Goal: Check status

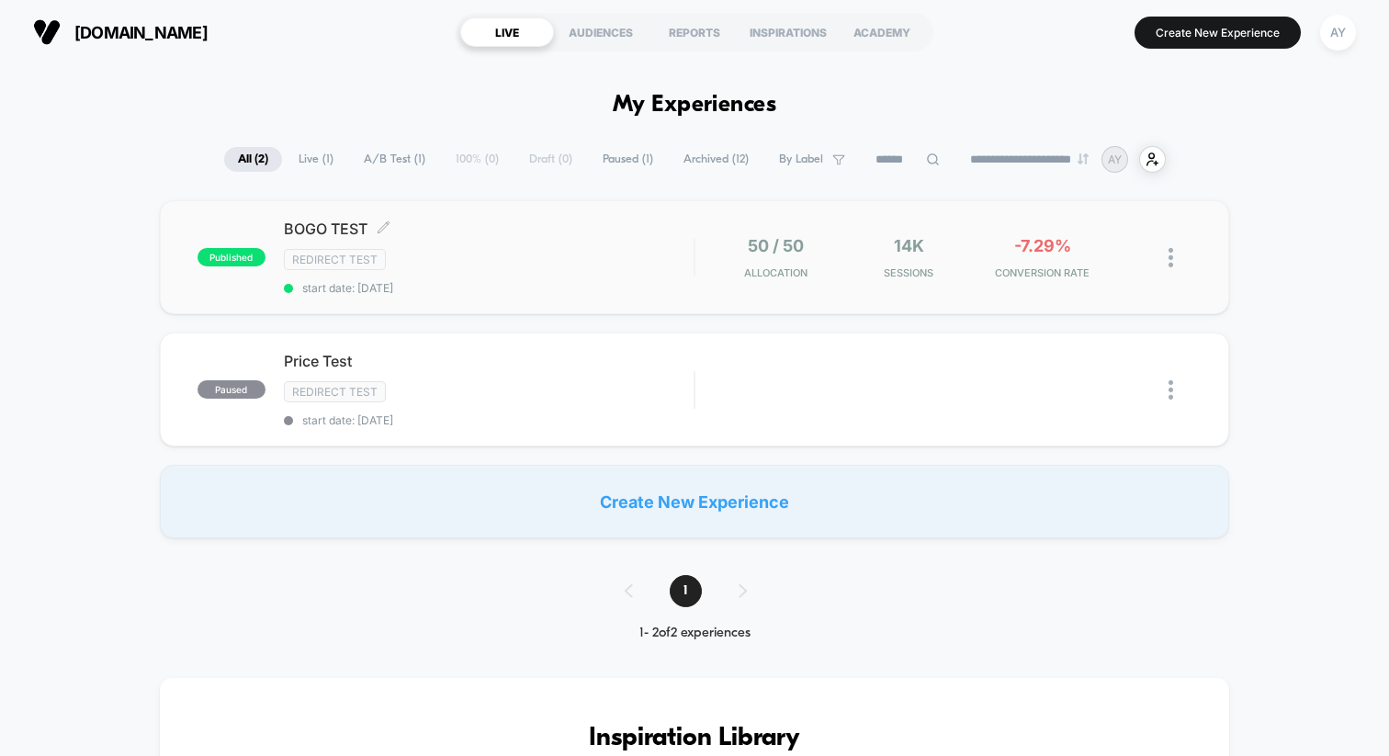
click at [540, 282] on span "start date: [DATE]" at bounding box center [489, 288] width 410 height 14
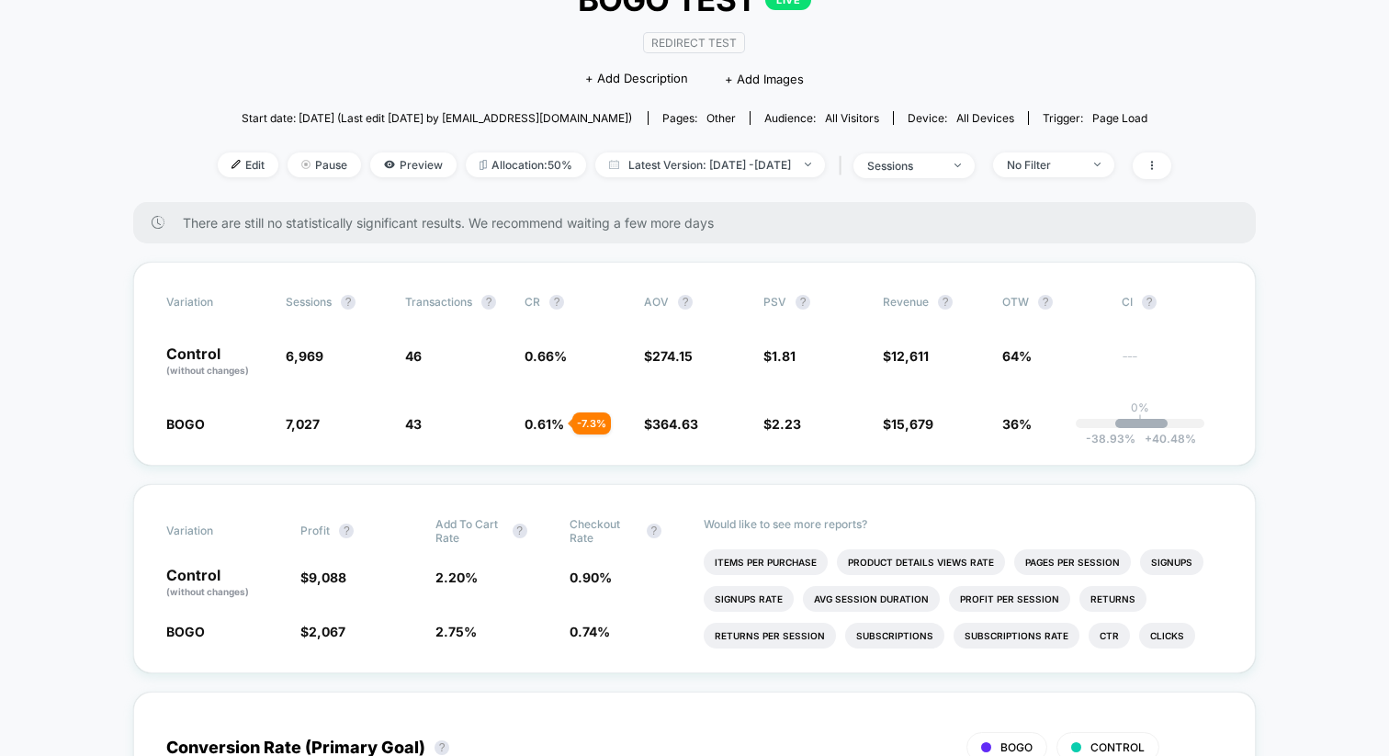
scroll to position [144, 0]
click at [664, 170] on span "Latest Version: [DATE] - [DATE]" at bounding box center [710, 164] width 230 height 25
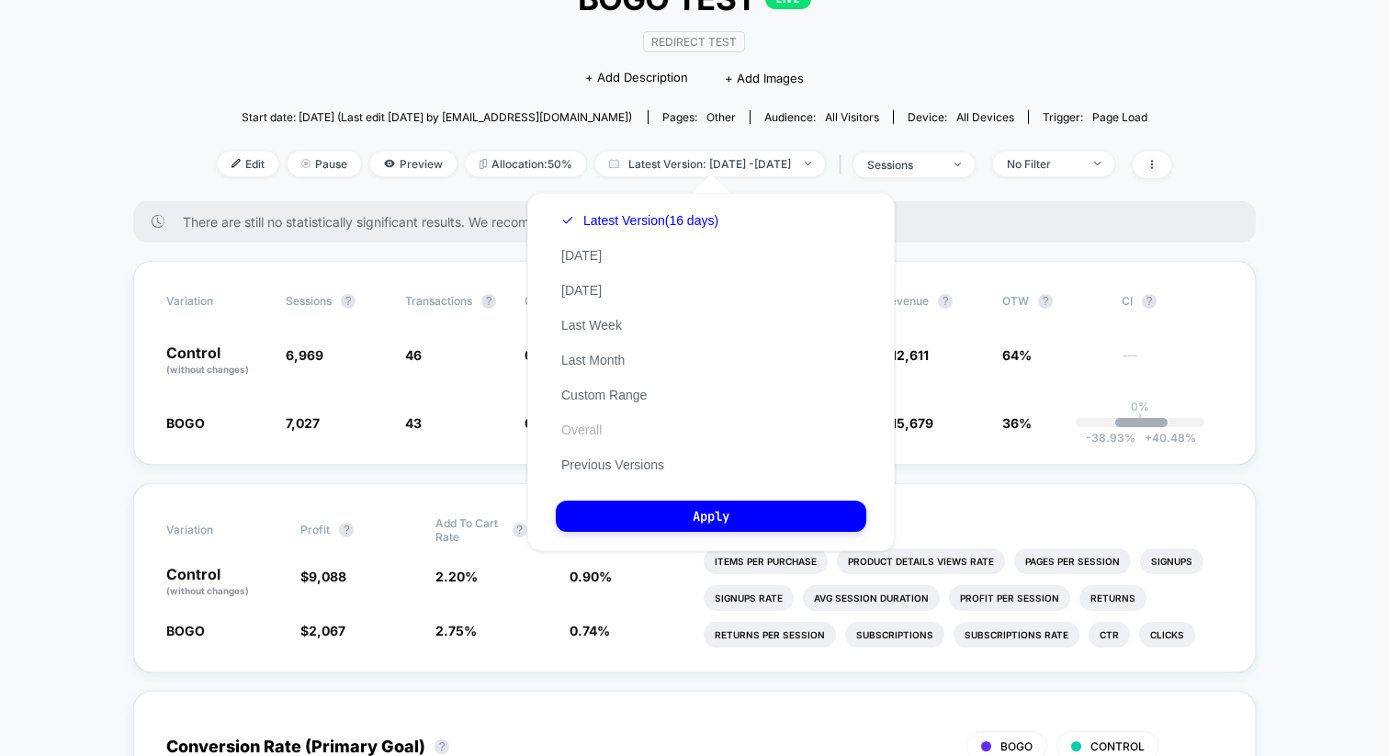
click at [589, 430] on button "Overall" at bounding box center [581, 430] width 51 height 17
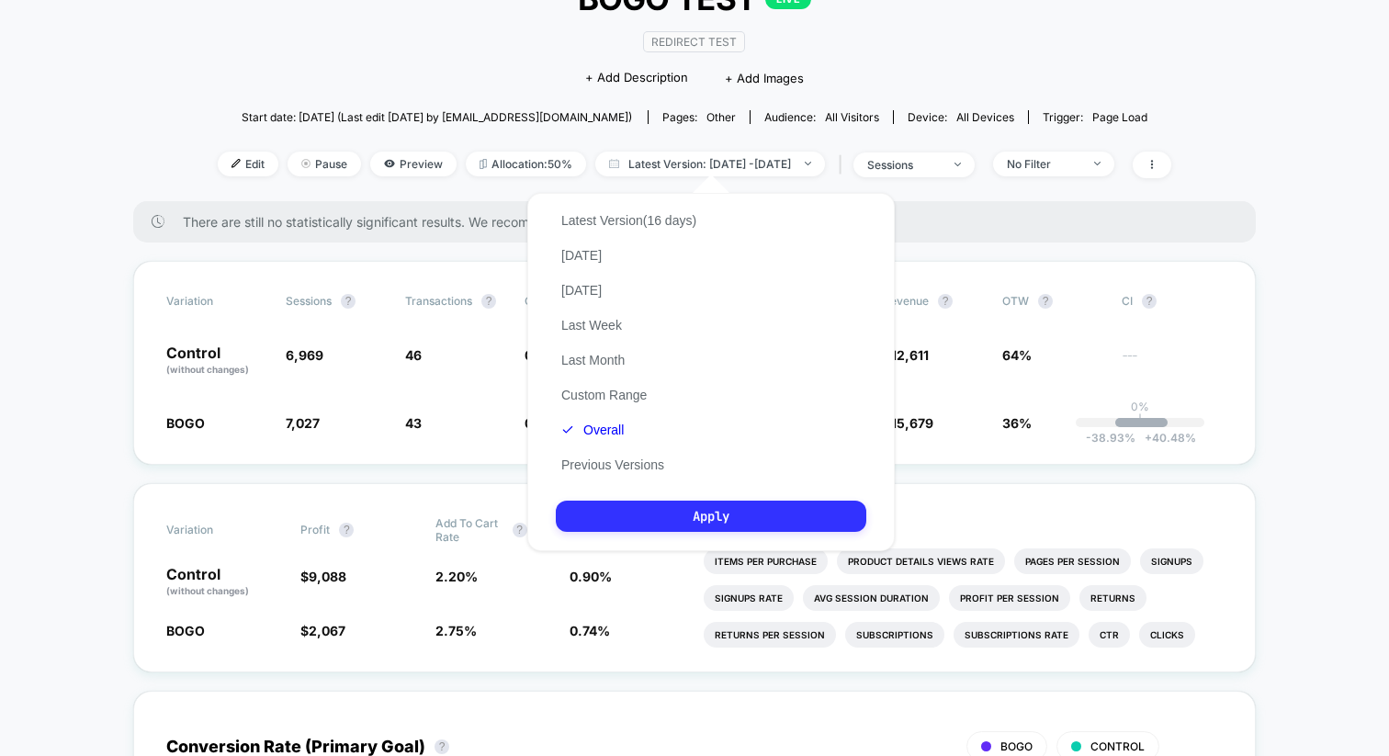
click at [669, 522] on button "Apply" at bounding box center [711, 516] width 310 height 31
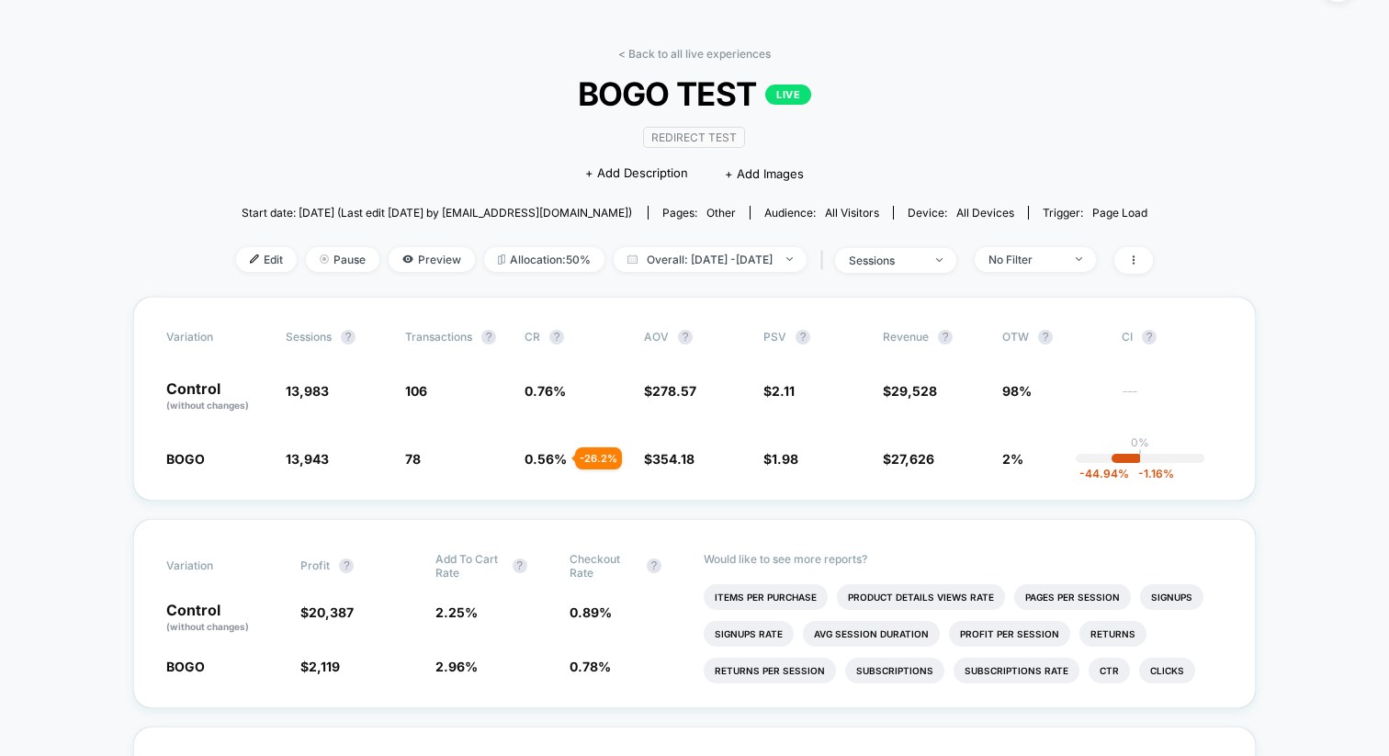
scroll to position [47, 0]
click at [766, 258] on span "Overall: [DATE] - [DATE]" at bounding box center [710, 261] width 193 height 25
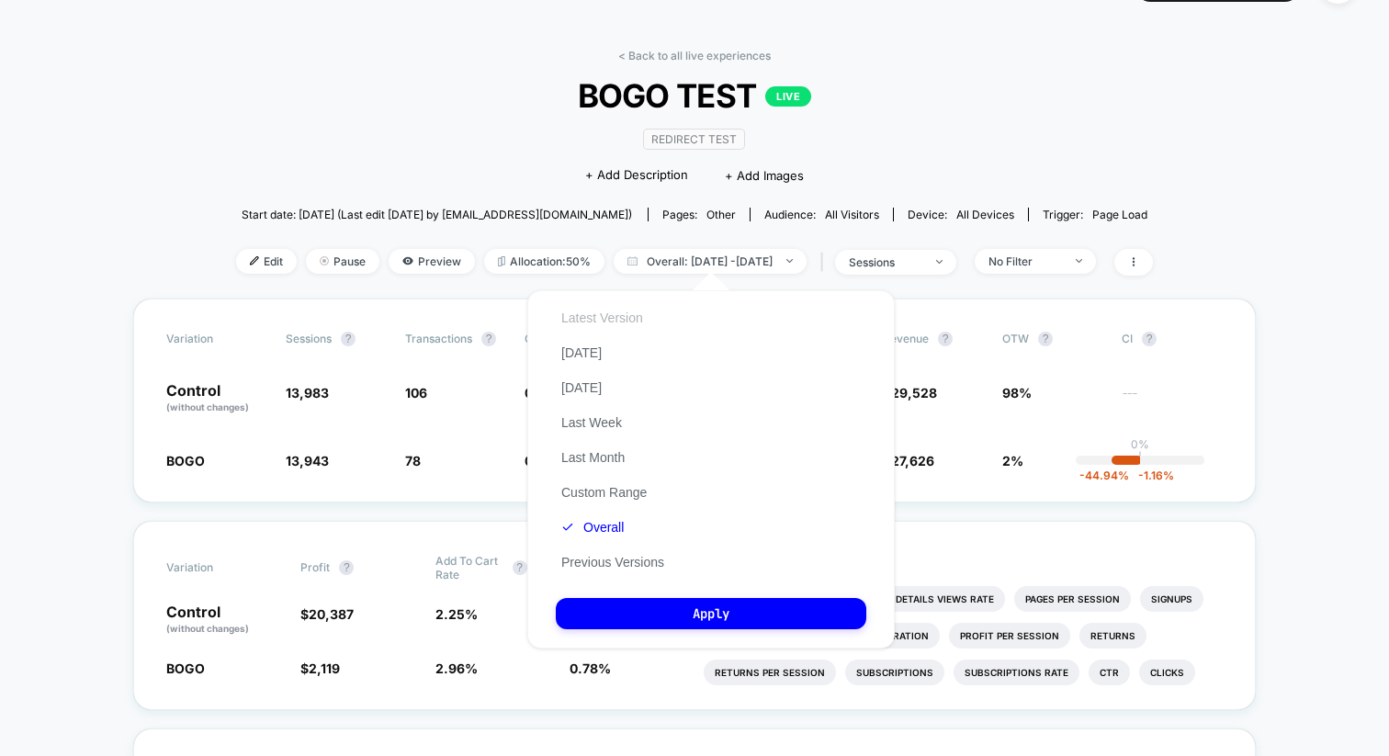
click at [603, 324] on button "Latest Version" at bounding box center [602, 318] width 93 height 17
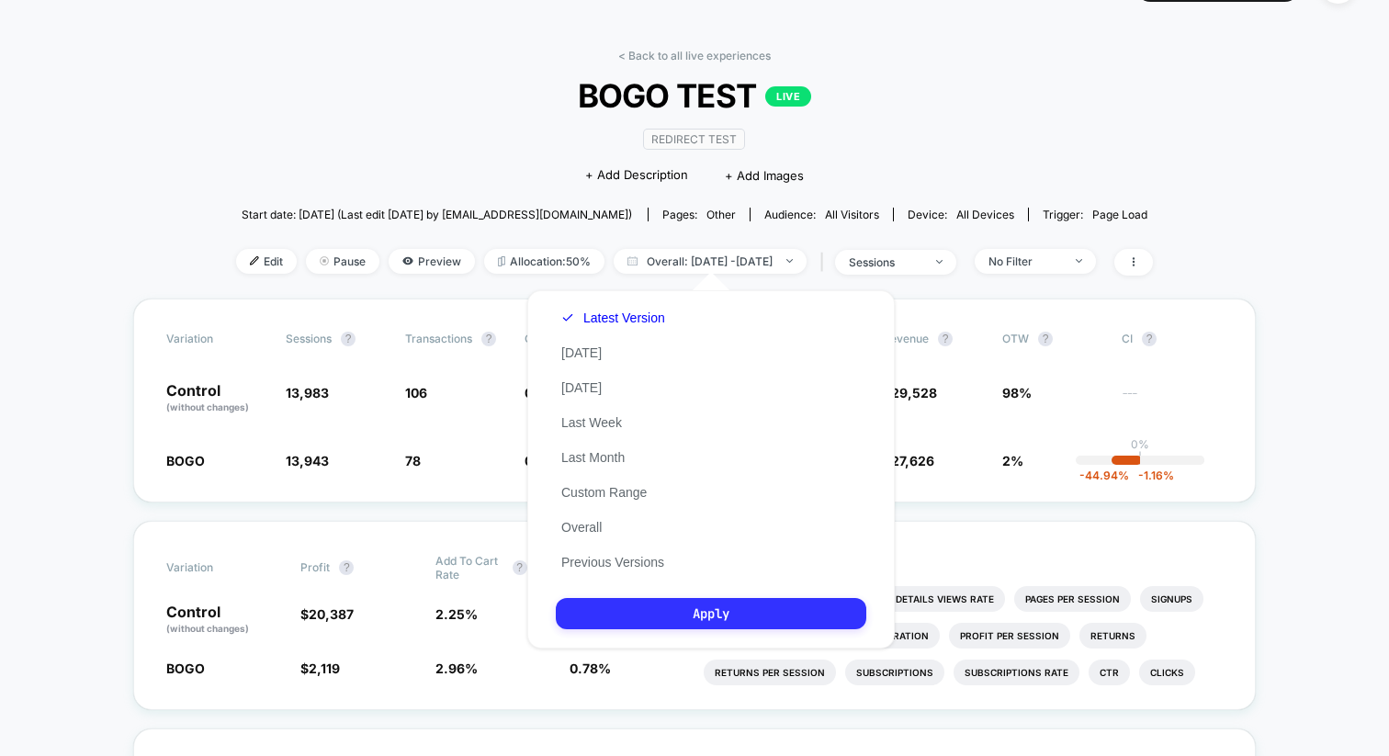
click at [704, 614] on button "Apply" at bounding box center [711, 613] width 310 height 31
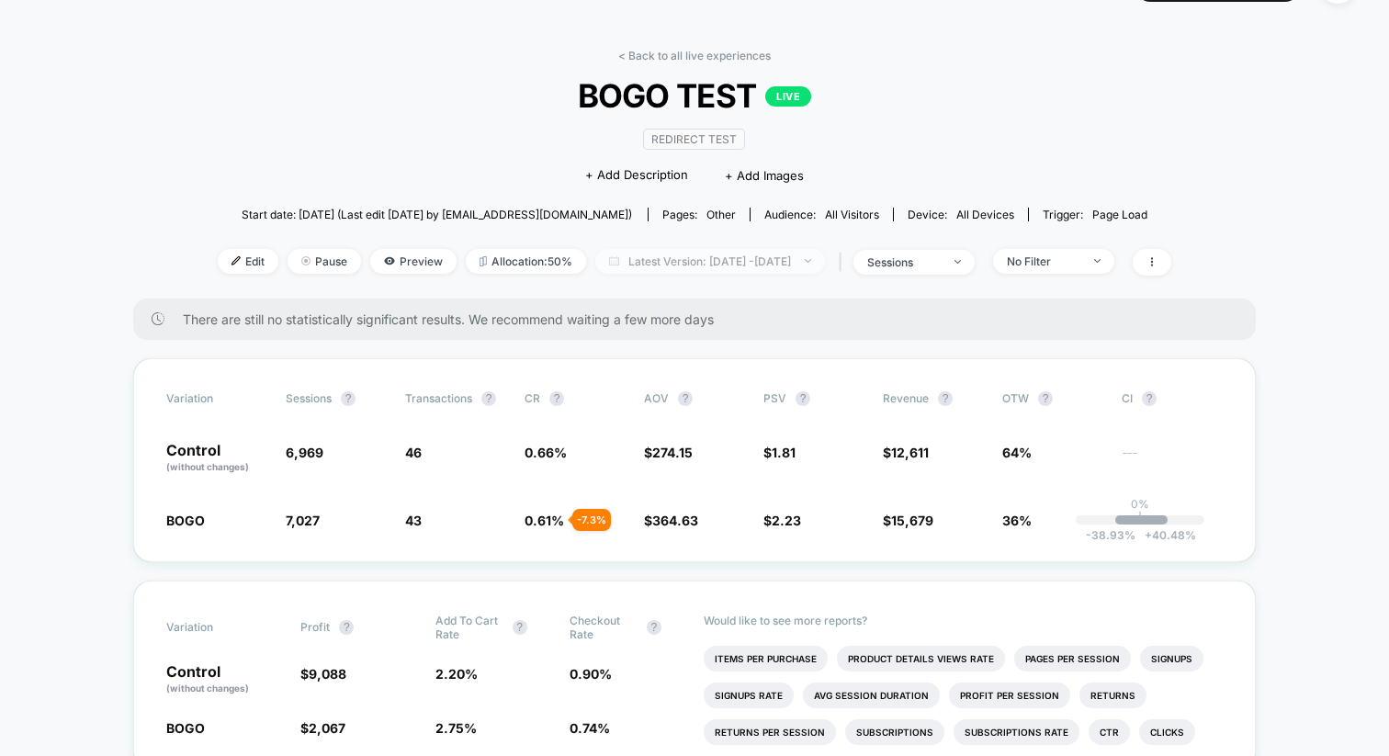
click at [690, 257] on span "Latest Version: [DATE] - [DATE]" at bounding box center [710, 261] width 230 height 25
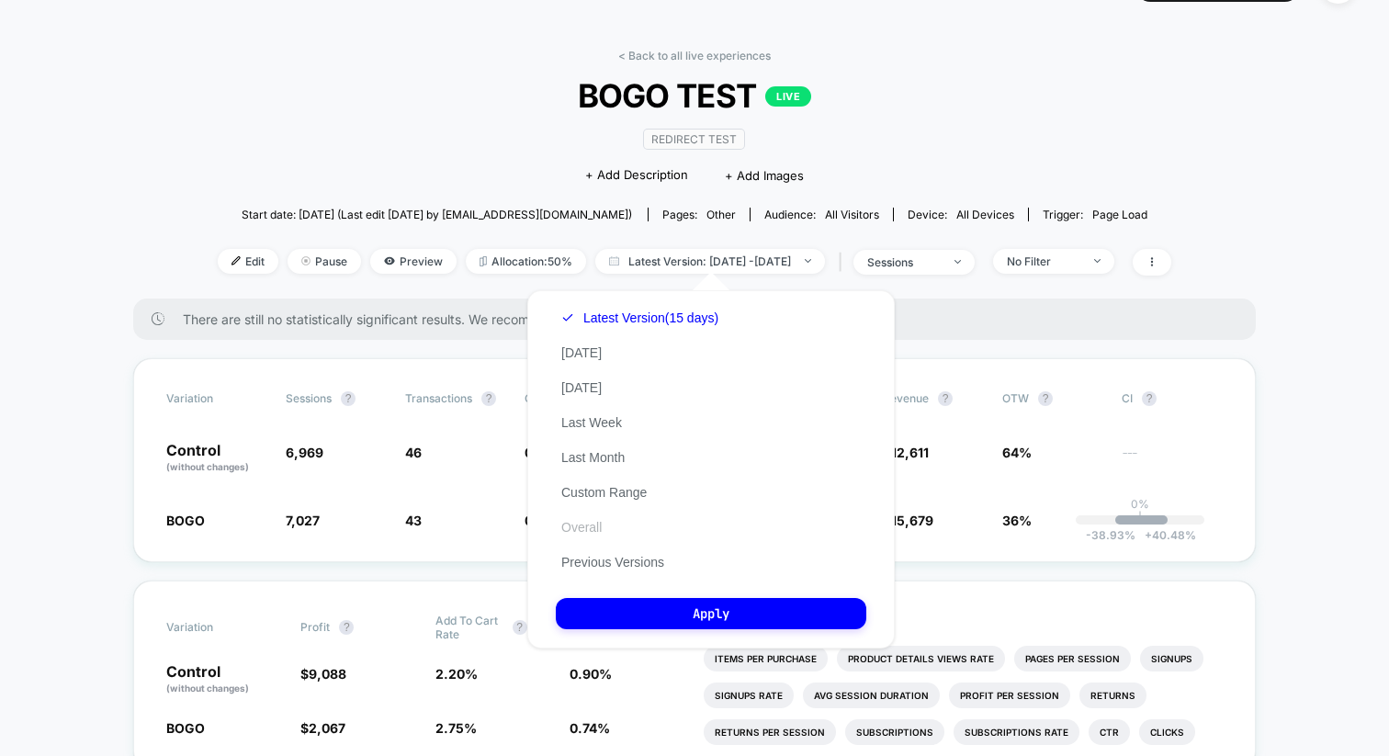
click at [594, 529] on button "Overall" at bounding box center [581, 527] width 51 height 17
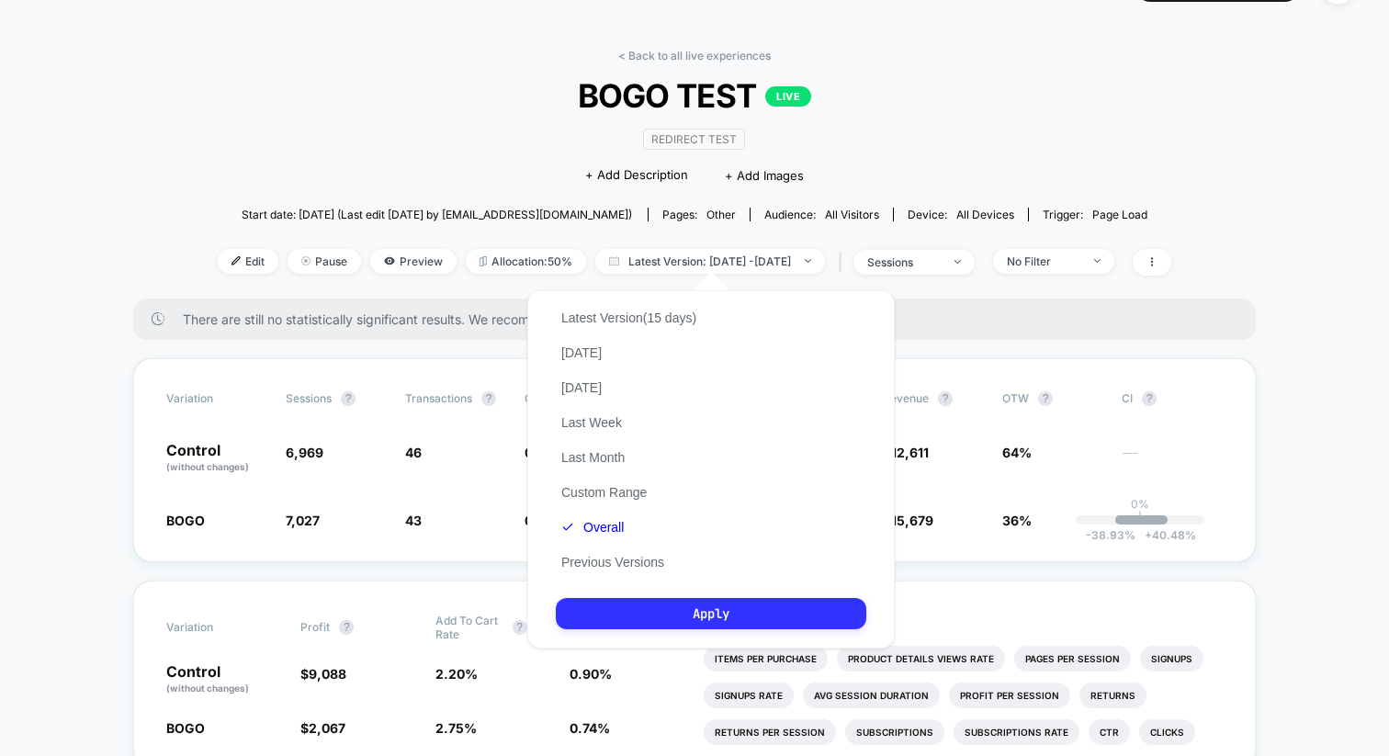
click at [660, 612] on button "Apply" at bounding box center [711, 613] width 310 height 31
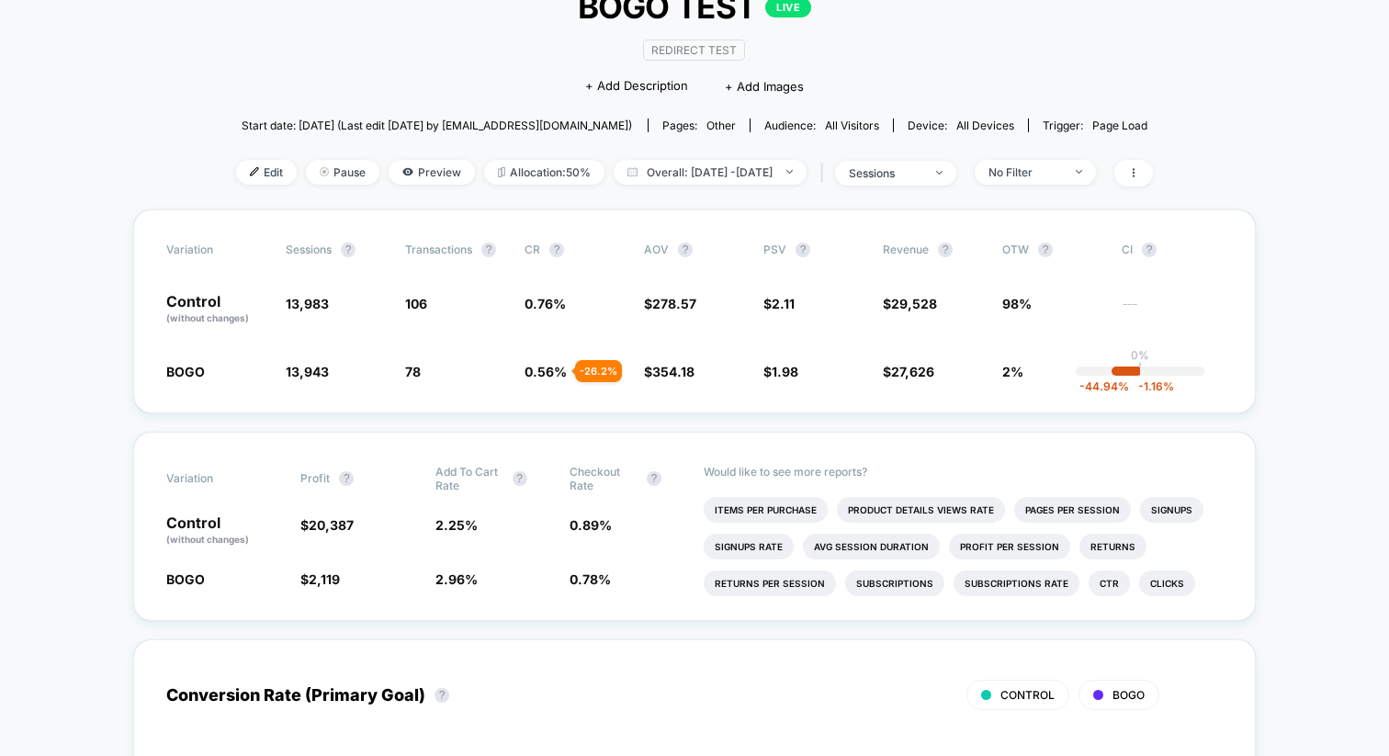
scroll to position [129, 0]
